Goal: Information Seeking & Learning: Learn about a topic

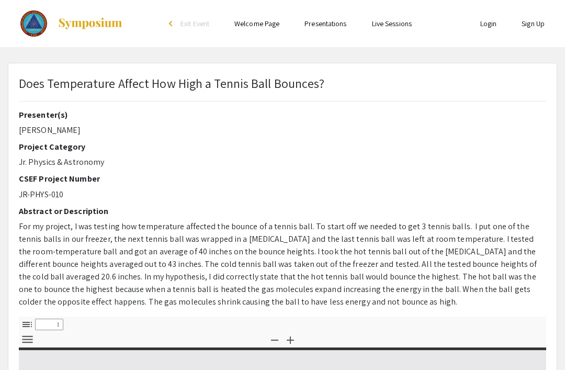
type input "0"
select select "custom"
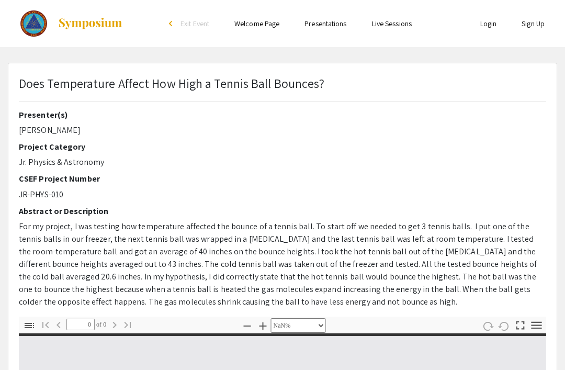
type input "1"
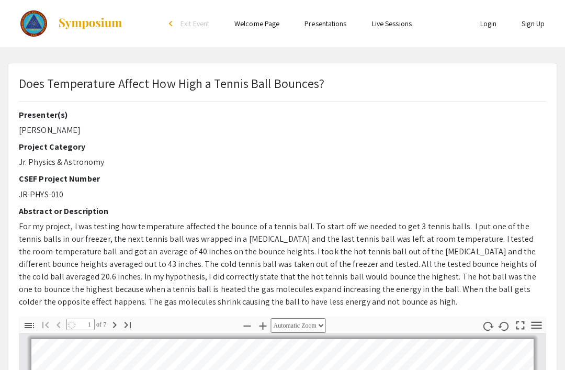
select select "auto"
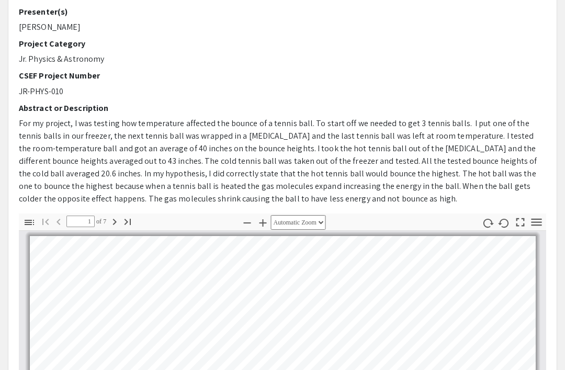
click at [118, 222] on icon "button" at bounding box center [114, 222] width 13 height 13
type input "2"
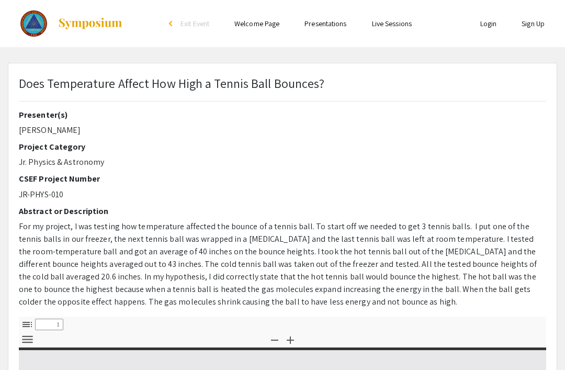
select select "custom"
type input "0"
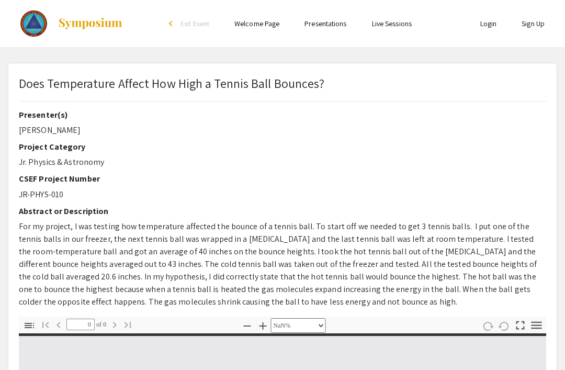
select select "auto"
type input "1"
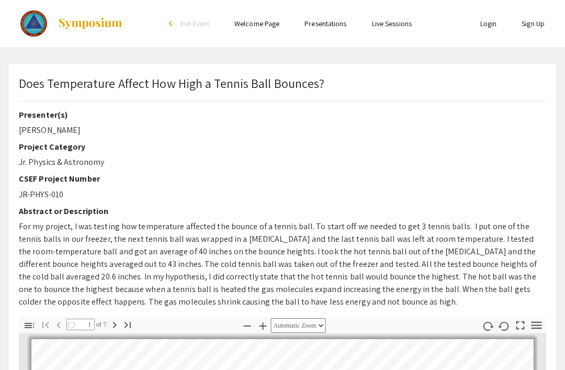
select select "auto"
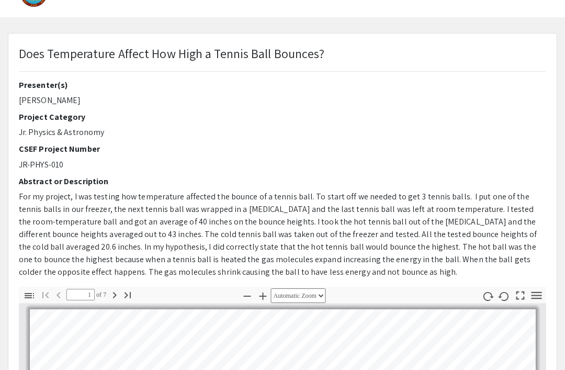
scroll to position [28, 0]
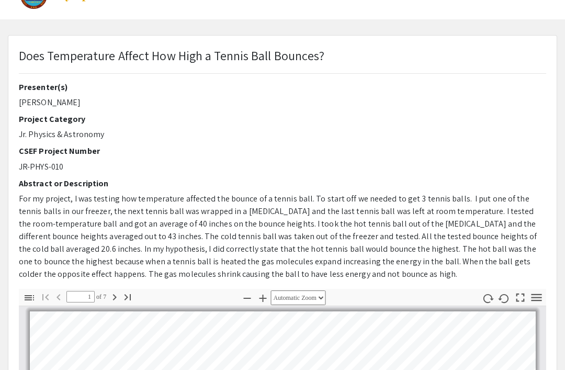
click at [112, 296] on icon "button" at bounding box center [114, 297] width 13 height 13
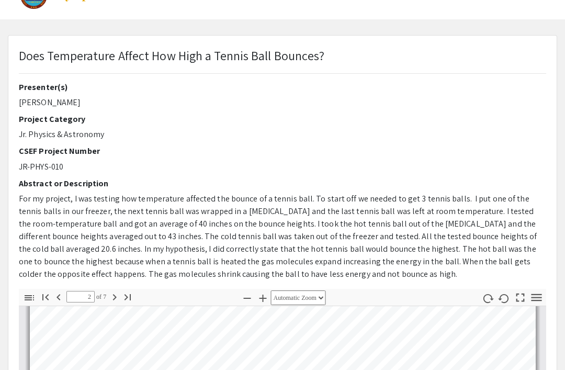
click at [113, 295] on icon "button" at bounding box center [114, 297] width 13 height 13
click at [115, 294] on icon "button" at bounding box center [114, 297] width 13 height 13
click at [114, 294] on icon "button" at bounding box center [114, 297] width 13 height 13
click at [116, 295] on icon "button" at bounding box center [115, 297] width 4 height 6
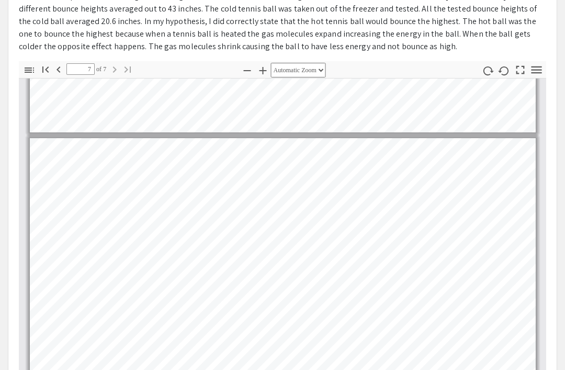
scroll to position [257, 0]
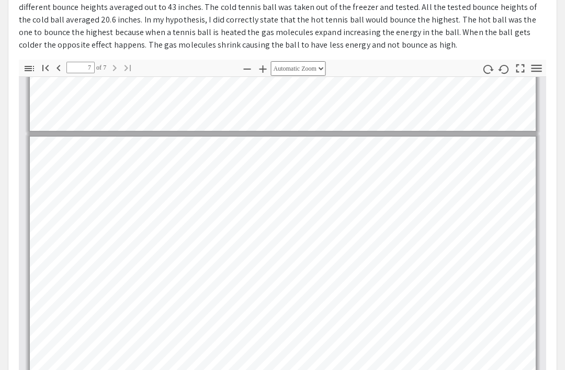
click at [63, 67] on icon "button" at bounding box center [58, 68] width 13 height 13
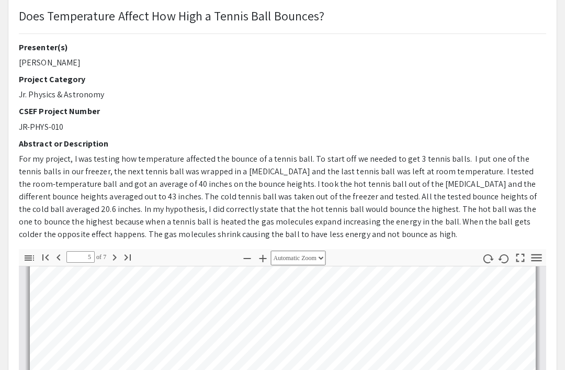
scroll to position [67, 0]
type input "1"
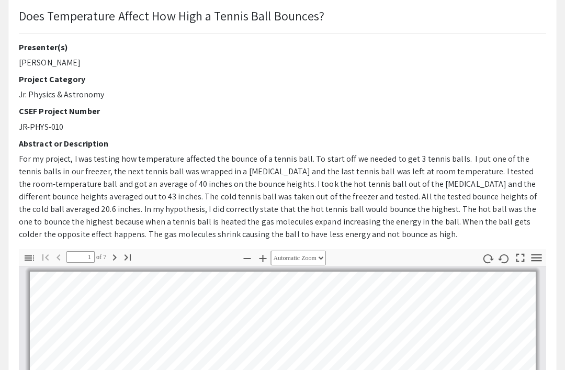
scroll to position [11, 0]
